Goal: Find contact information: Find contact information

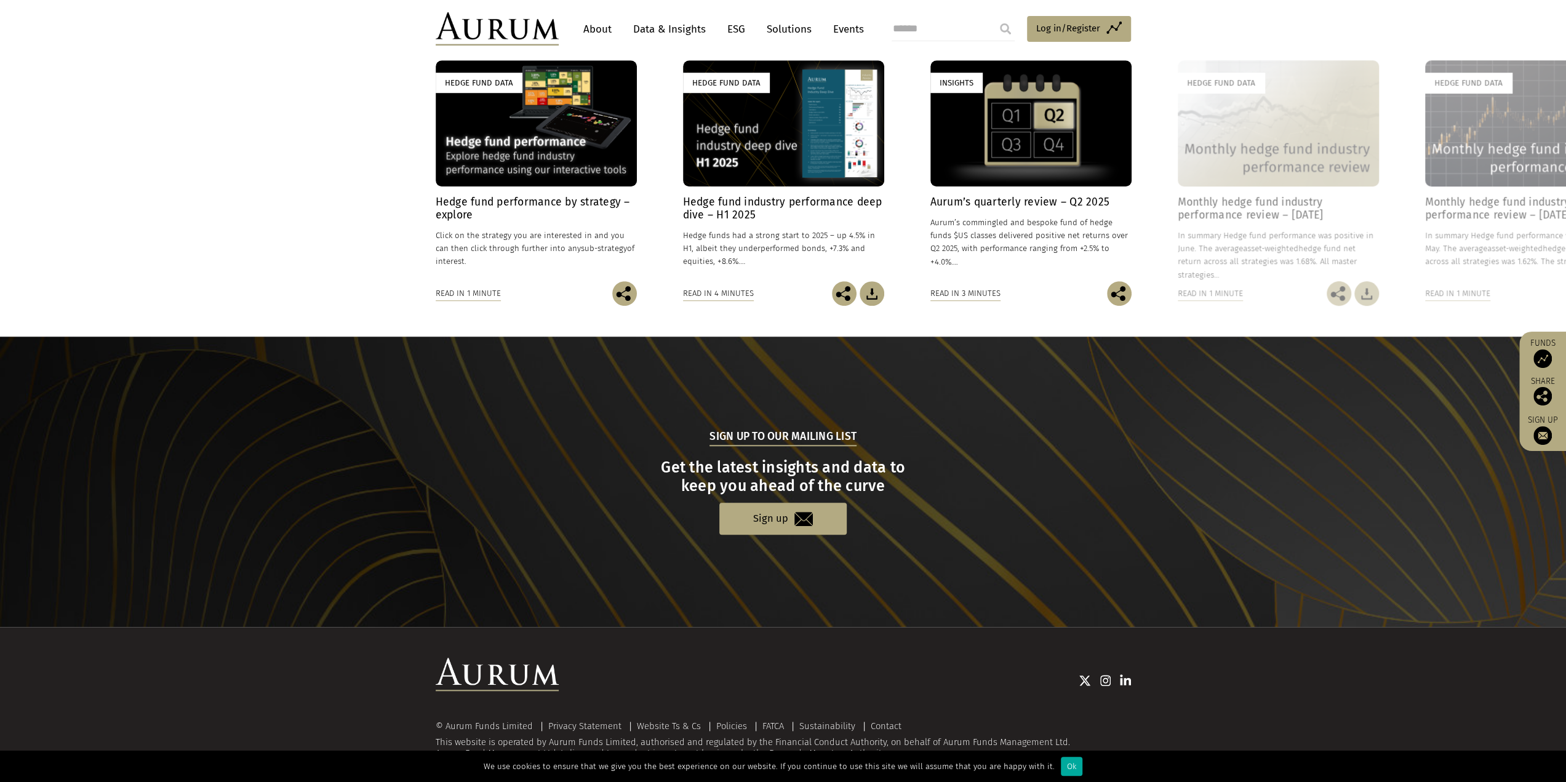
scroll to position [1005, 0]
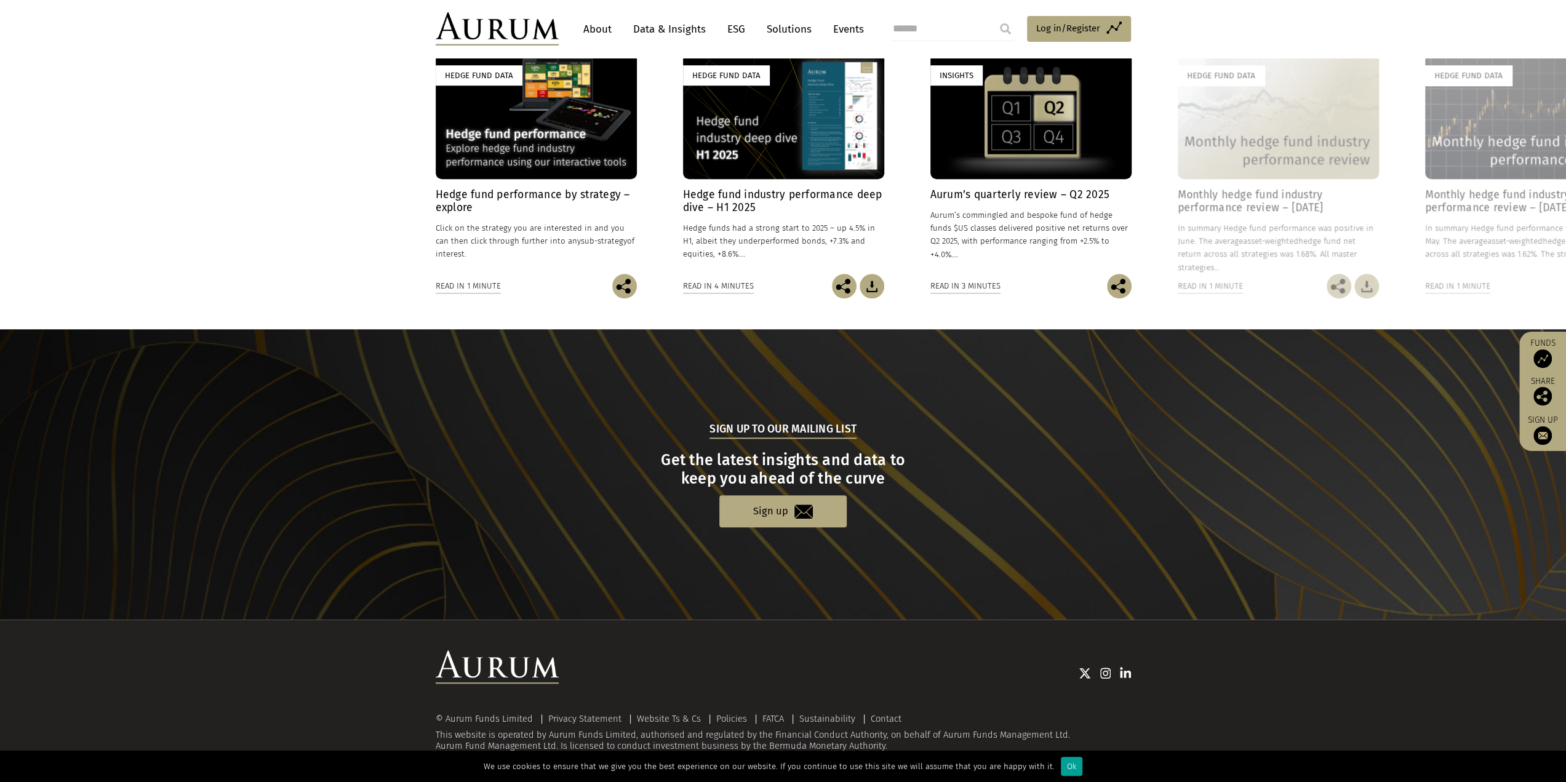
click at [1061, 764] on div "Ok" at bounding box center [1072, 766] width 22 height 19
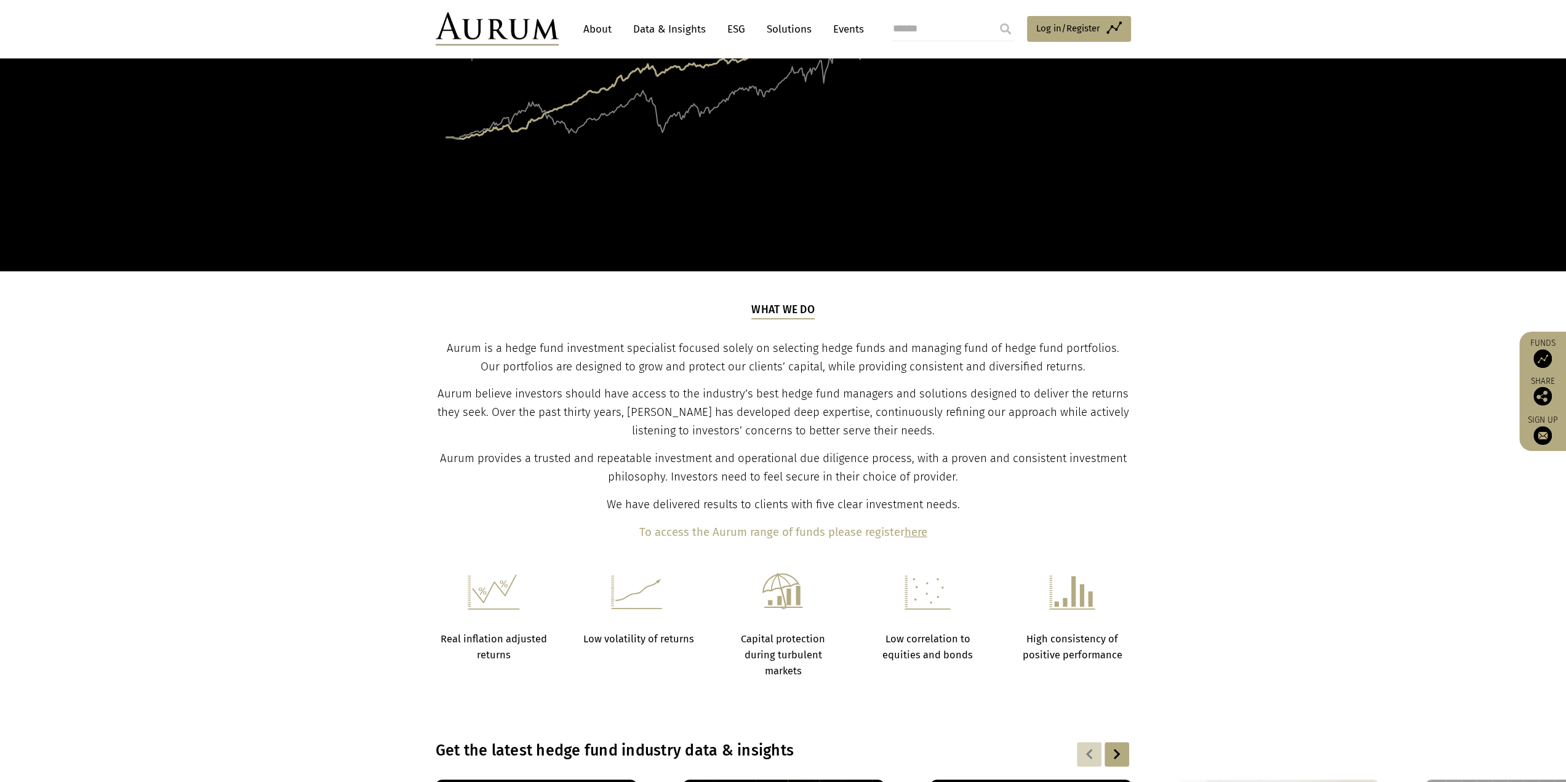
scroll to position [0, 0]
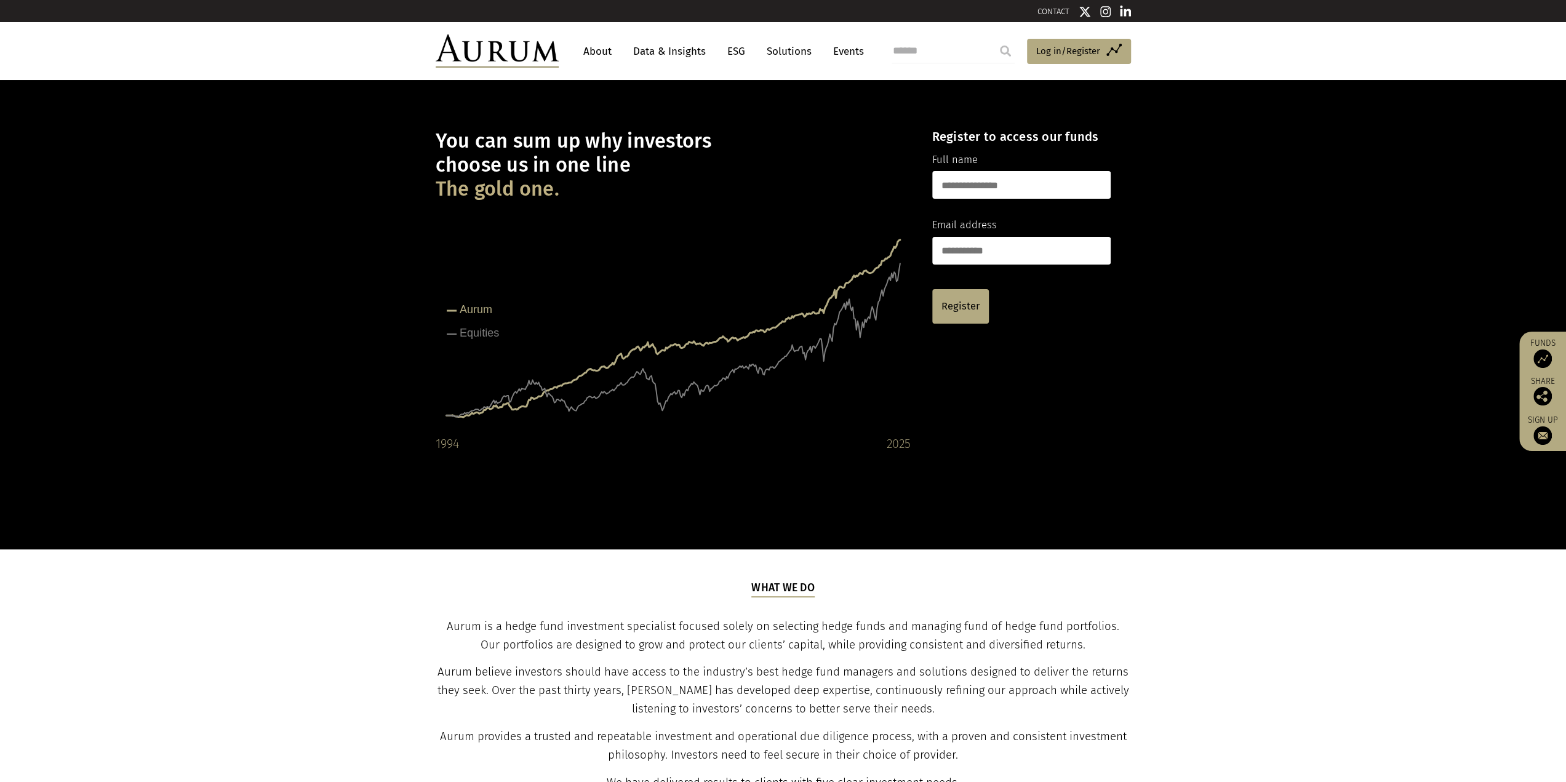
click at [593, 56] on link "About" at bounding box center [597, 51] width 41 height 23
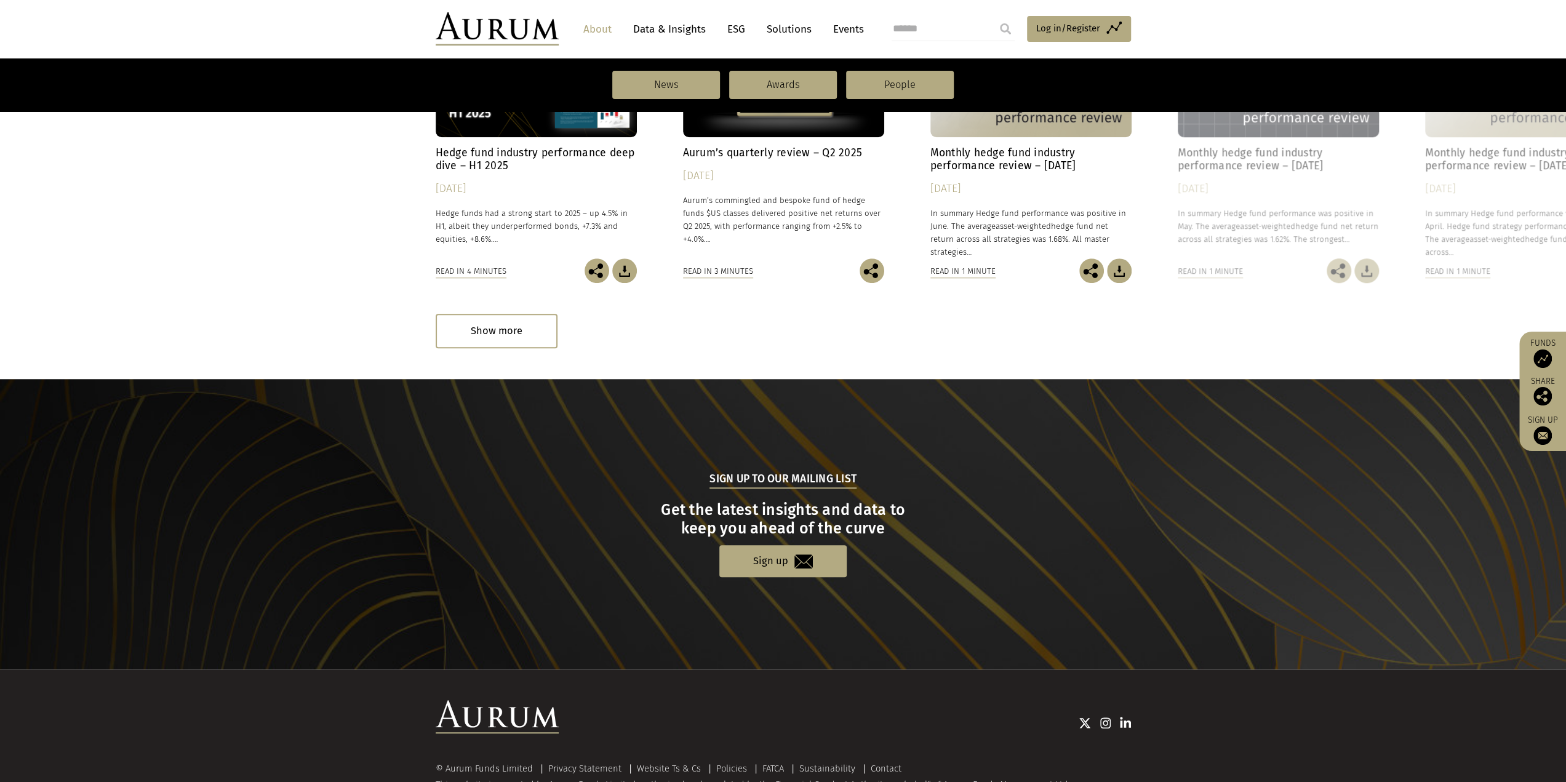
scroll to position [1054, 0]
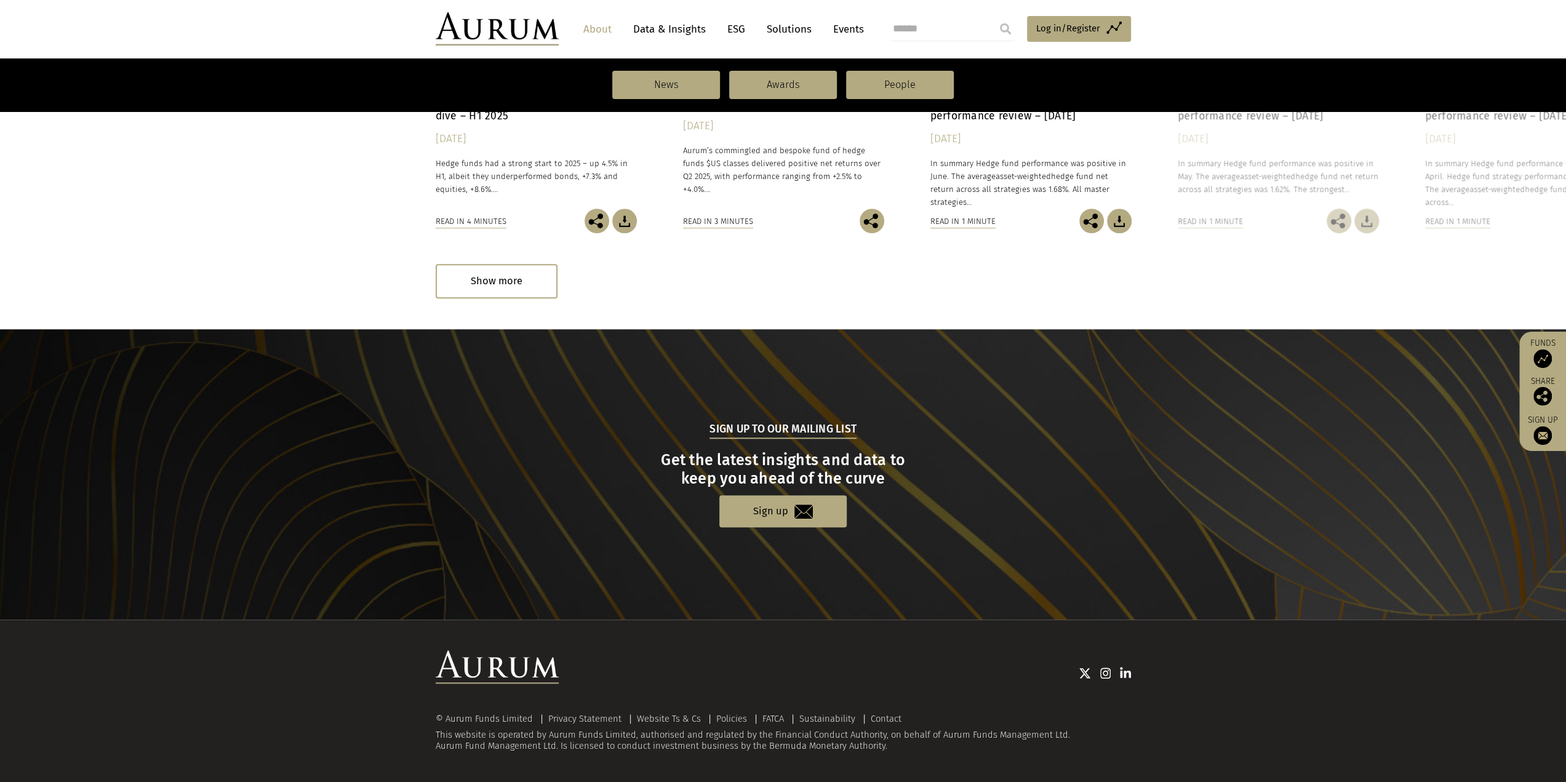
click at [884, 710] on div "© Aurum Funds Limited Privacy Statement Website Ts & Cs Policies FATCA Sustaina…" at bounding box center [783, 701] width 720 height 102
click at [883, 719] on link "Contact" at bounding box center [886, 718] width 31 height 11
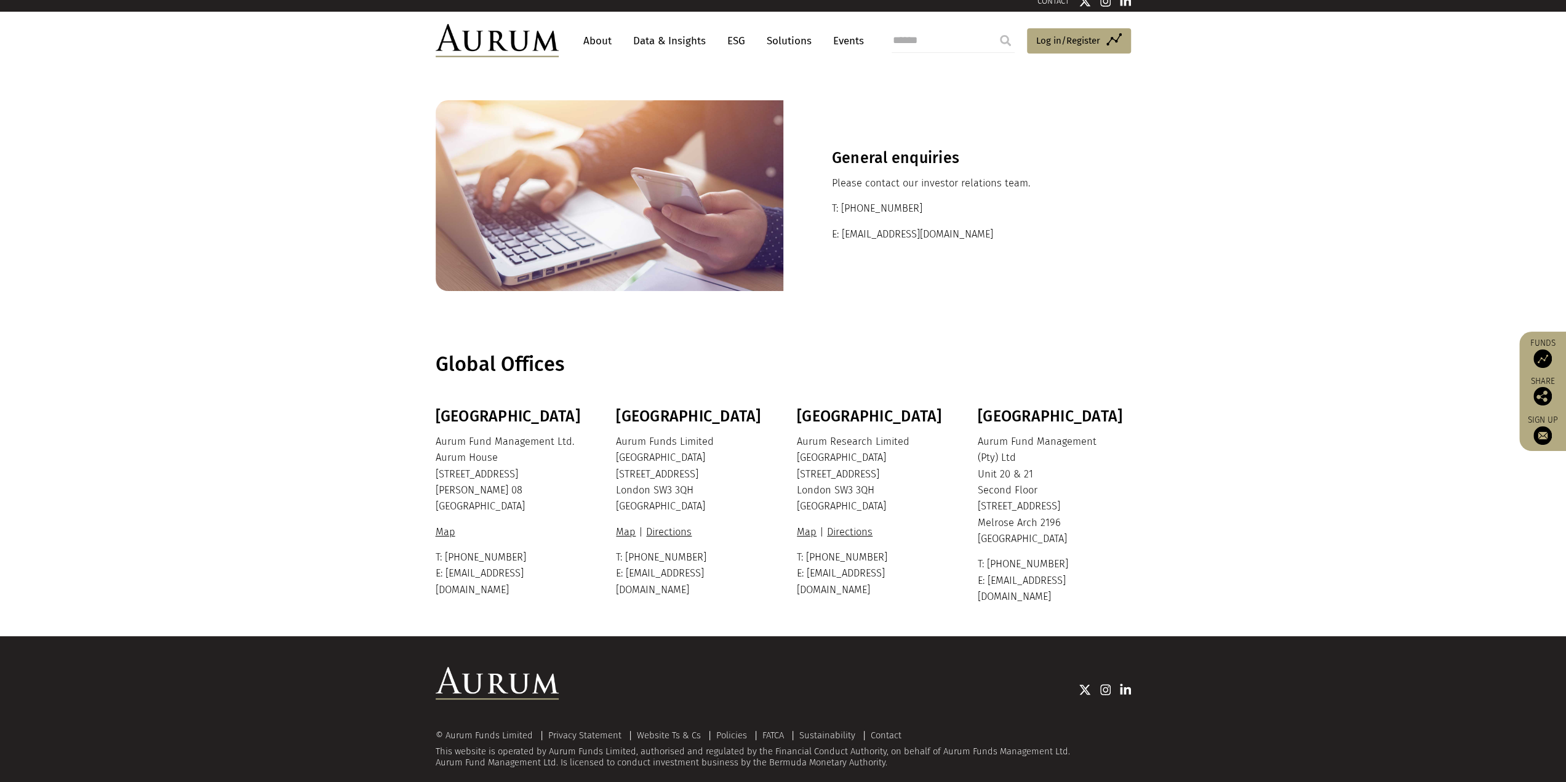
scroll to position [10, 0]
drag, startPoint x: 560, startPoint y: 42, endPoint x: 447, endPoint y: 34, distance: 113.5
click at [447, 34] on div "About Data & Insights ESG Solutions Events Access Funds Log in/Register Sign ou…" at bounding box center [783, 41] width 695 height 33
copy div
